Goal: Task Accomplishment & Management: Manage account settings

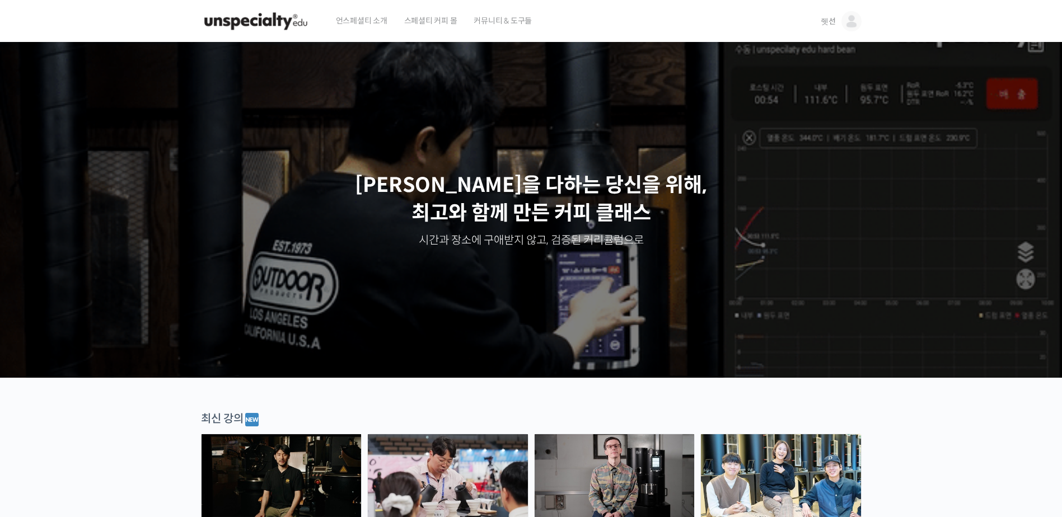
click at [832, 25] on span "쥇선" at bounding box center [828, 21] width 15 height 10
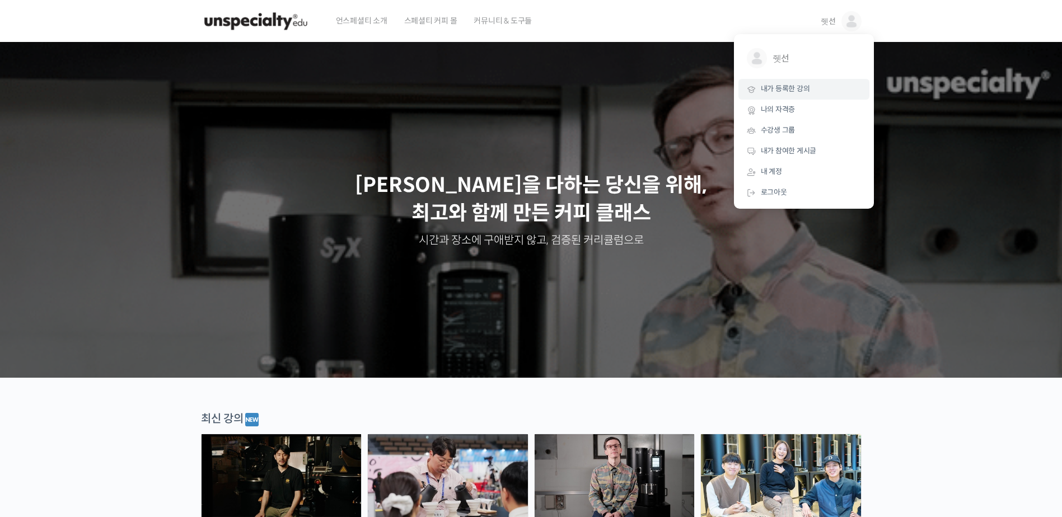
click at [803, 89] on span "내가 등록한 강의" at bounding box center [785, 89] width 49 height 10
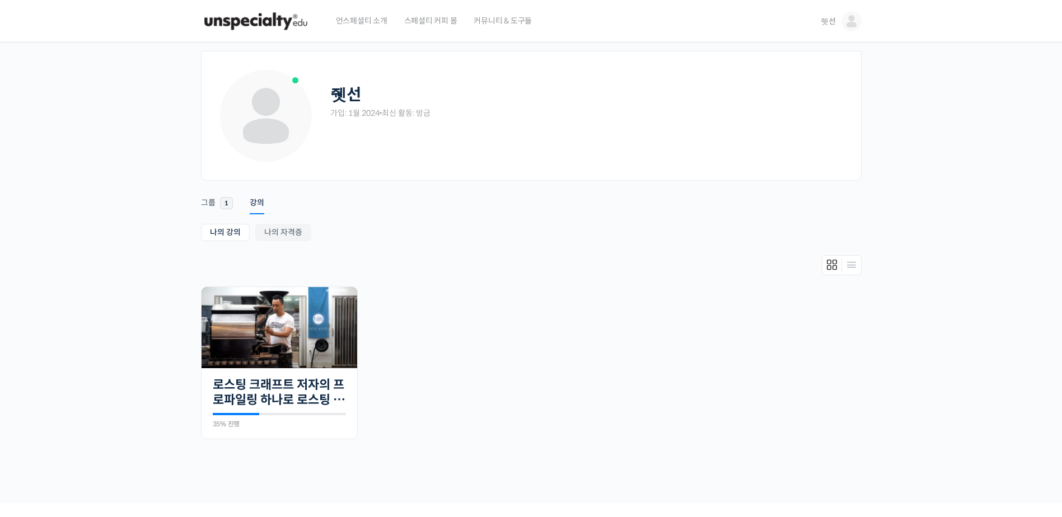
drag, startPoint x: 555, startPoint y: 329, endPoint x: 421, endPoint y: 357, distance: 136.5
click at [553, 329] on ul "진행 중 17개의 수업 로스팅 크래프트 저자의 프로파일링 하나로 로스팅 마스터하기 35% 진행 최근 활동: 2025년 06월 02일 4:20 …" at bounding box center [531, 369] width 672 height 164
click at [307, 348] on img at bounding box center [279, 328] width 156 height 88
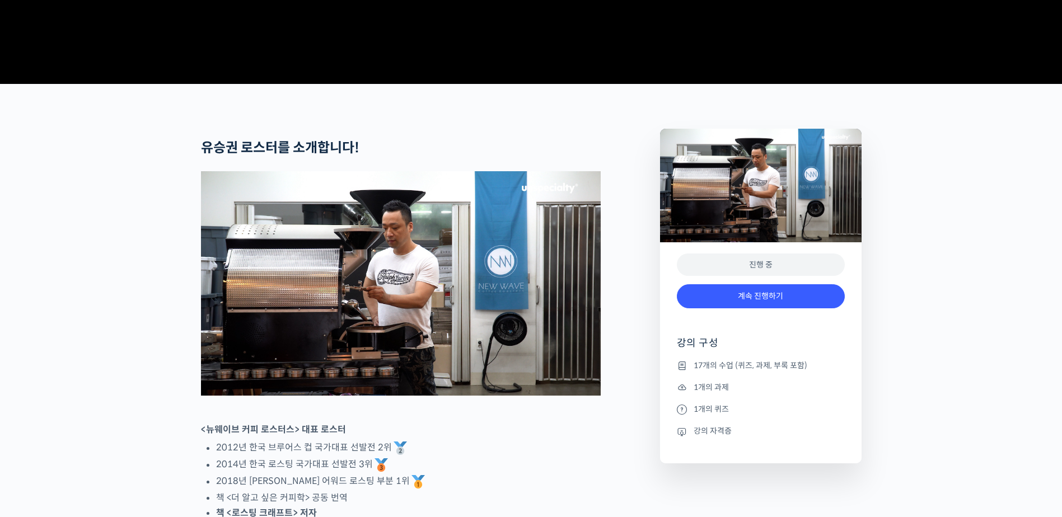
scroll to position [504, 0]
